Goal: Navigation & Orientation: Go to known website

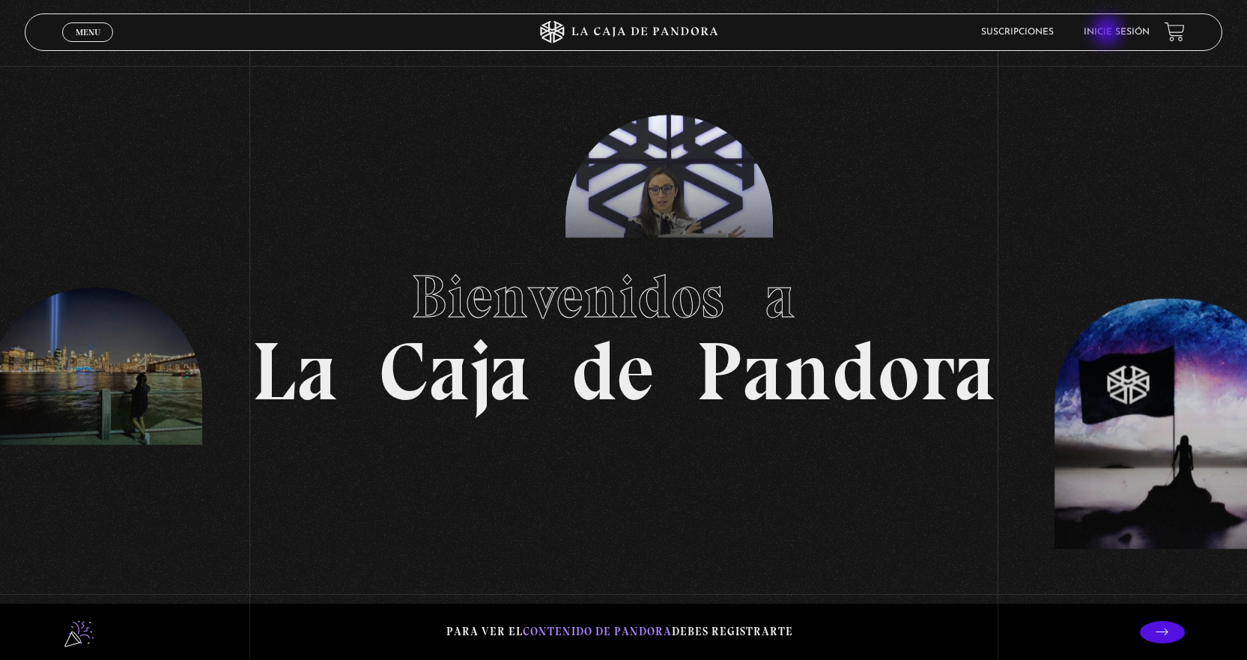
click at [1108, 32] on link "Inicie sesión" at bounding box center [1117, 32] width 66 height 9
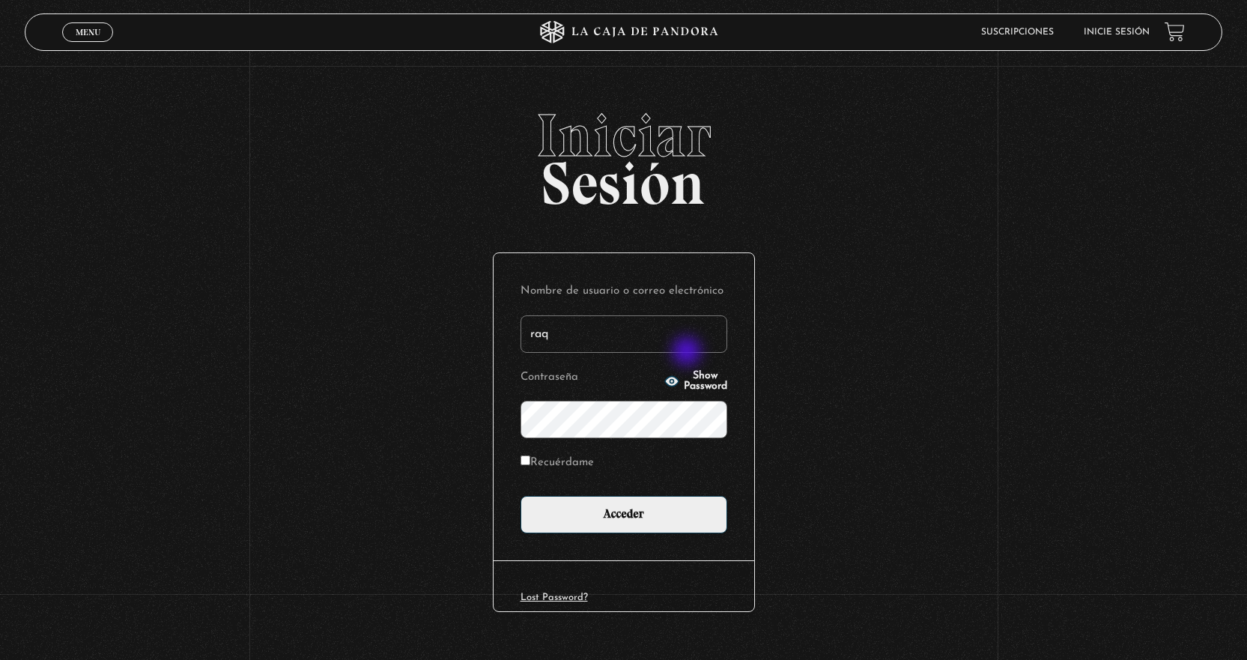
type input "[EMAIL_ADDRESS][DOMAIN_NAME]"
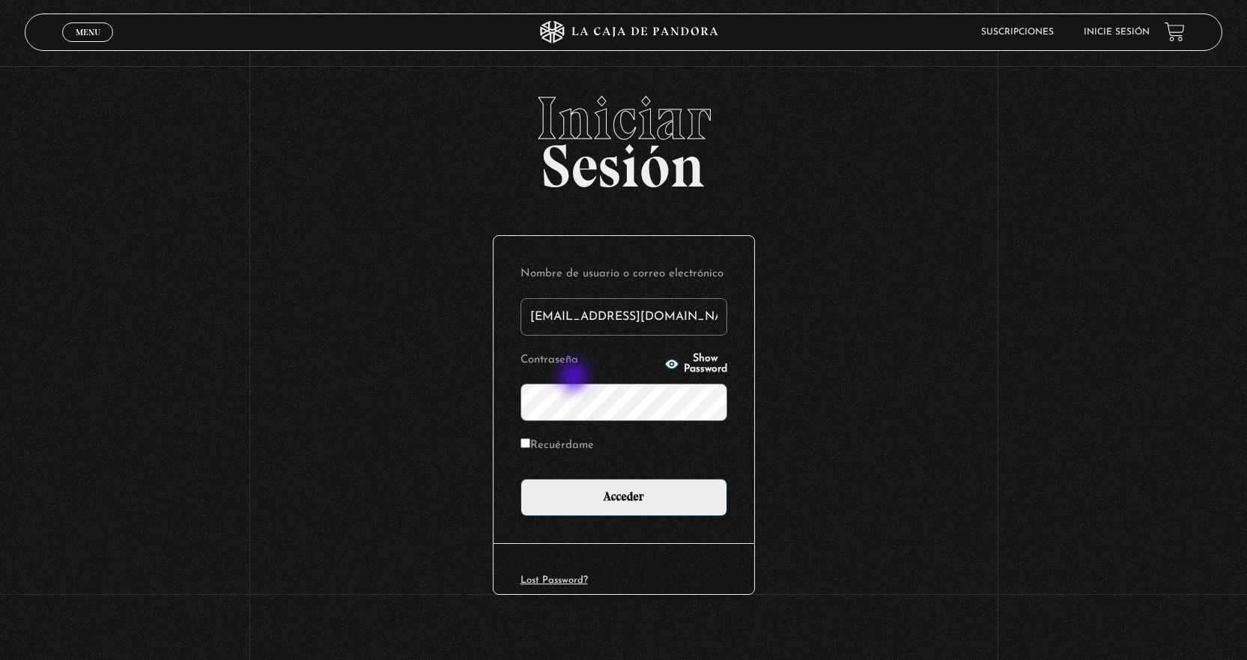
scroll to position [27, 0]
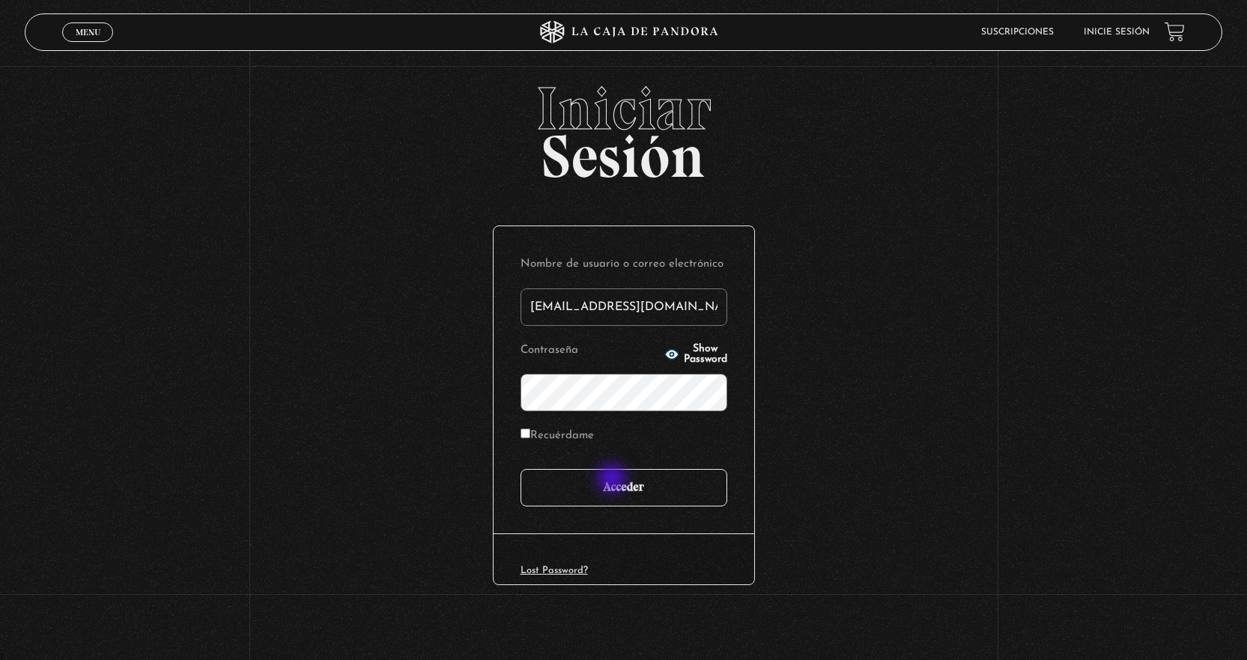
click at [613, 480] on input "Acceder" at bounding box center [623, 487] width 207 height 37
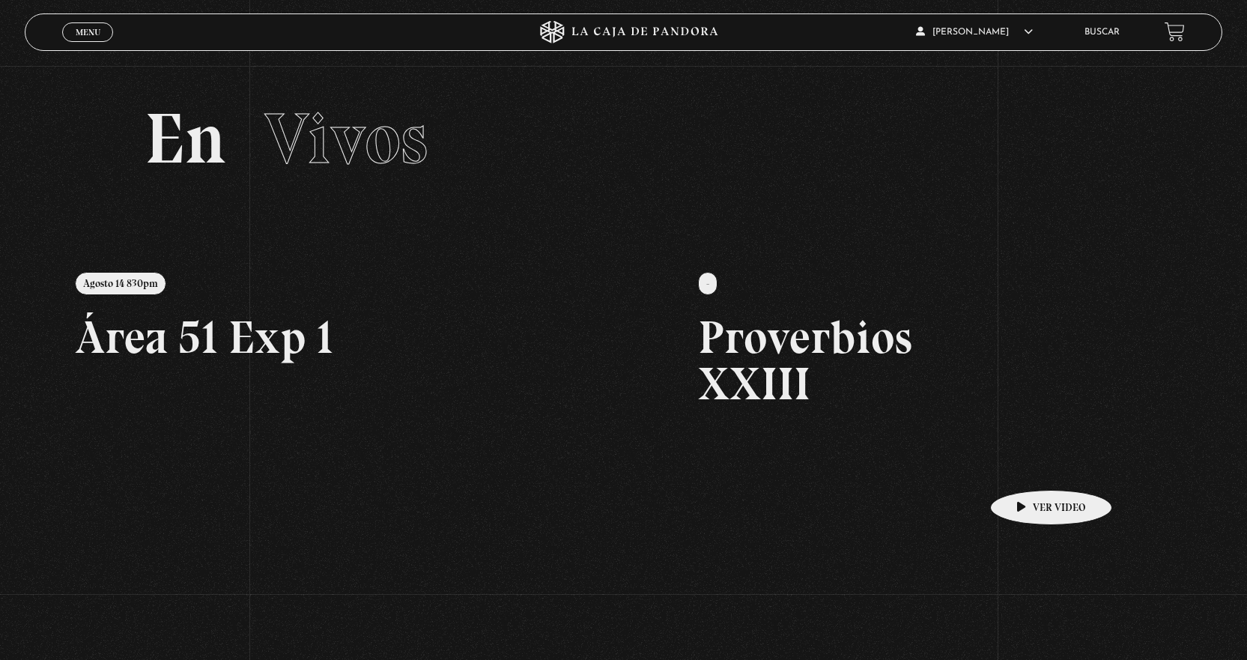
scroll to position [150, 0]
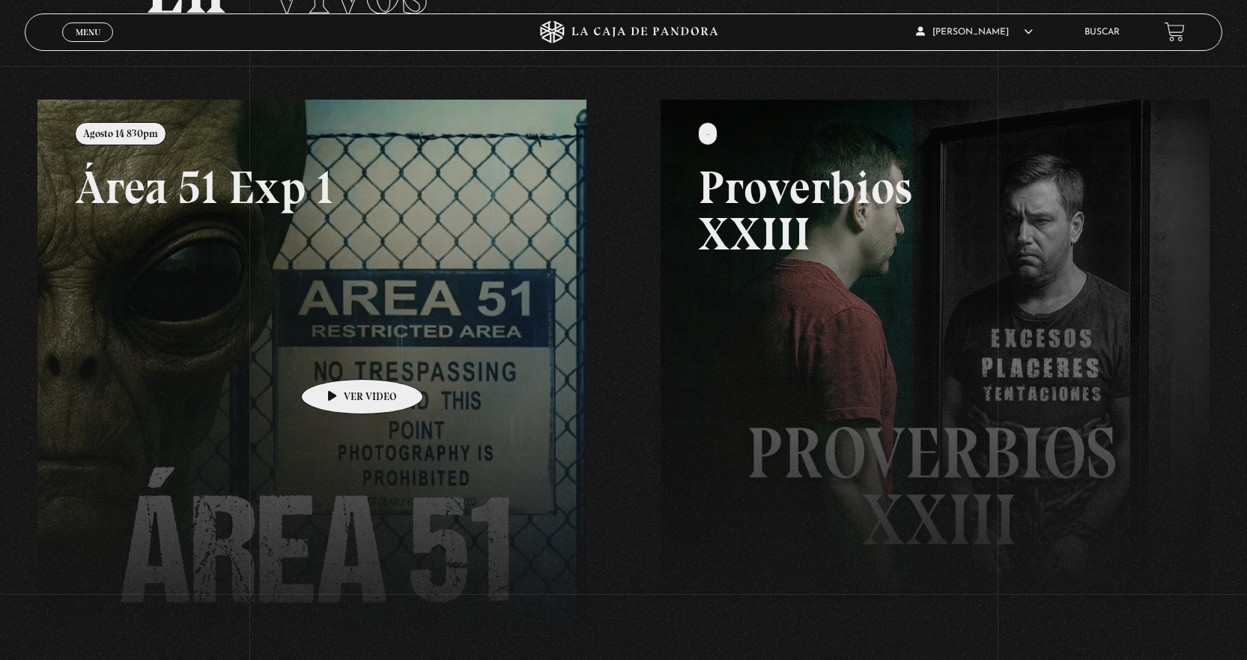
click at [338, 356] on link at bounding box center [660, 430] width 1247 height 660
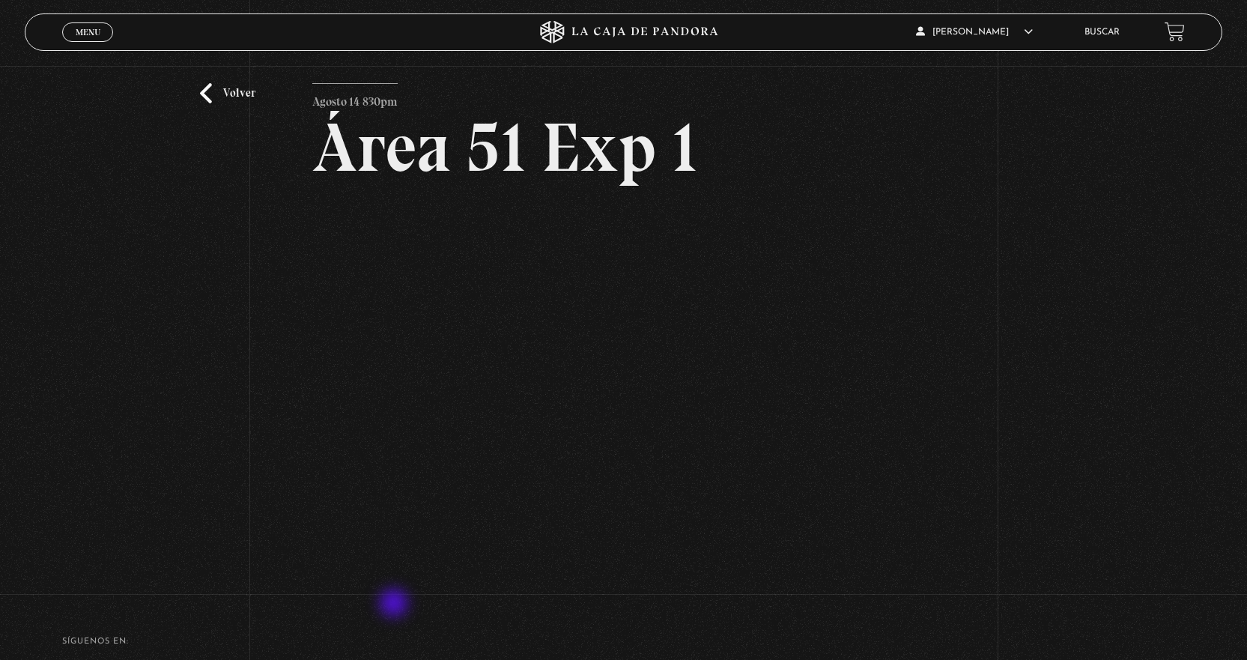
scroll to position [75, 0]
